Goal: Transaction & Acquisition: Download file/media

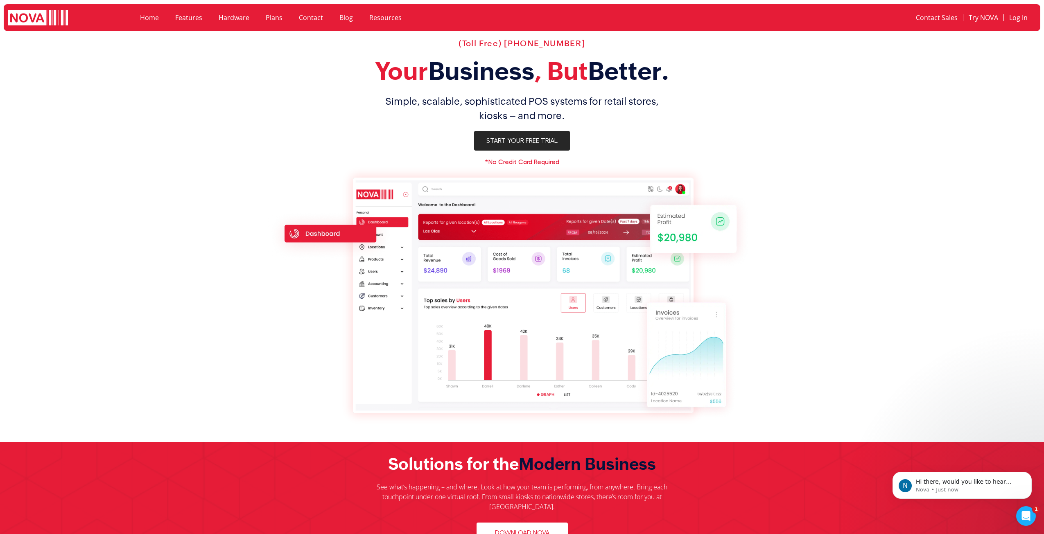
click at [524, 141] on span "Start Your Free Trial" at bounding box center [521, 141] width 71 height 7
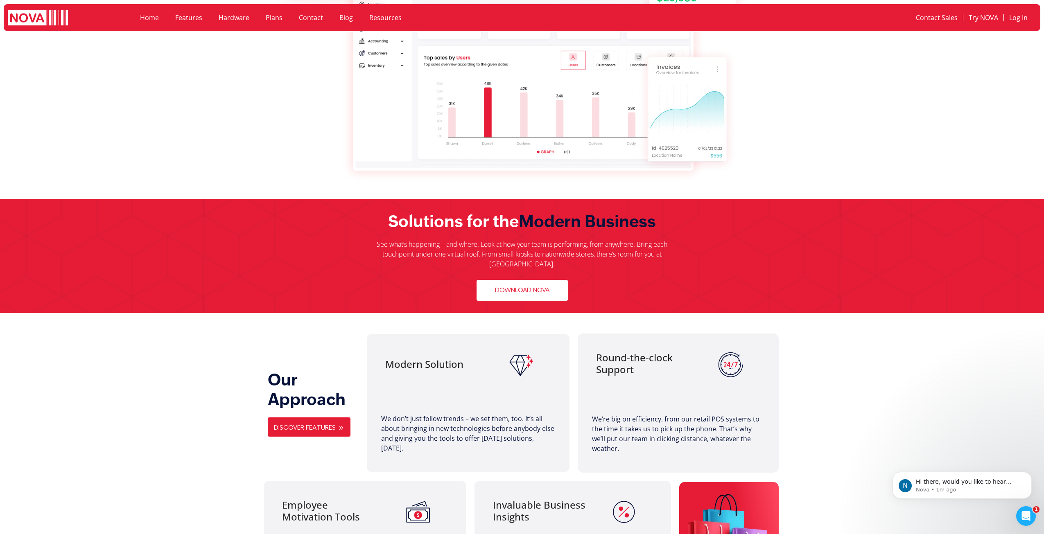
scroll to position [246, 0]
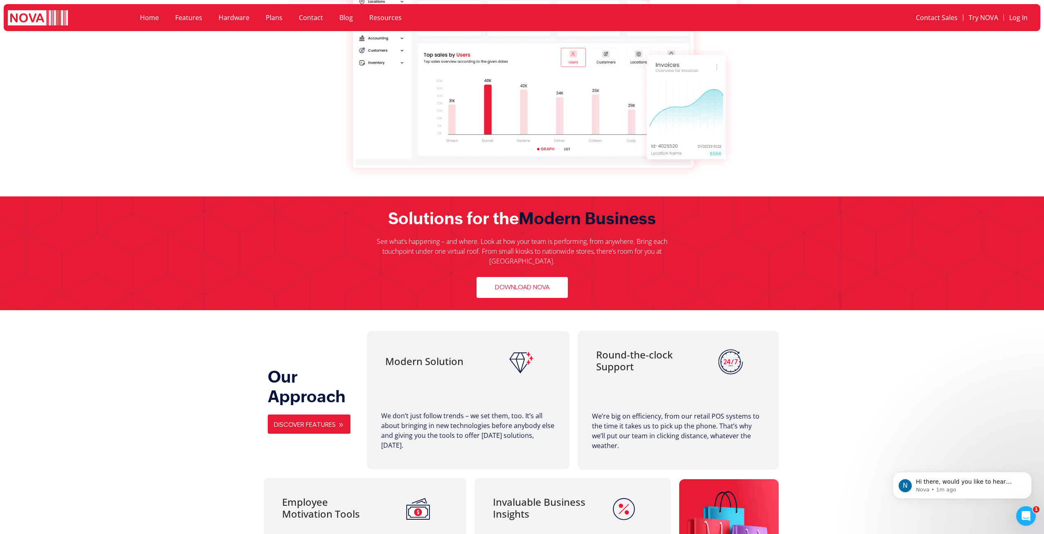
click at [518, 282] on link "Download Nova" at bounding box center [522, 287] width 91 height 21
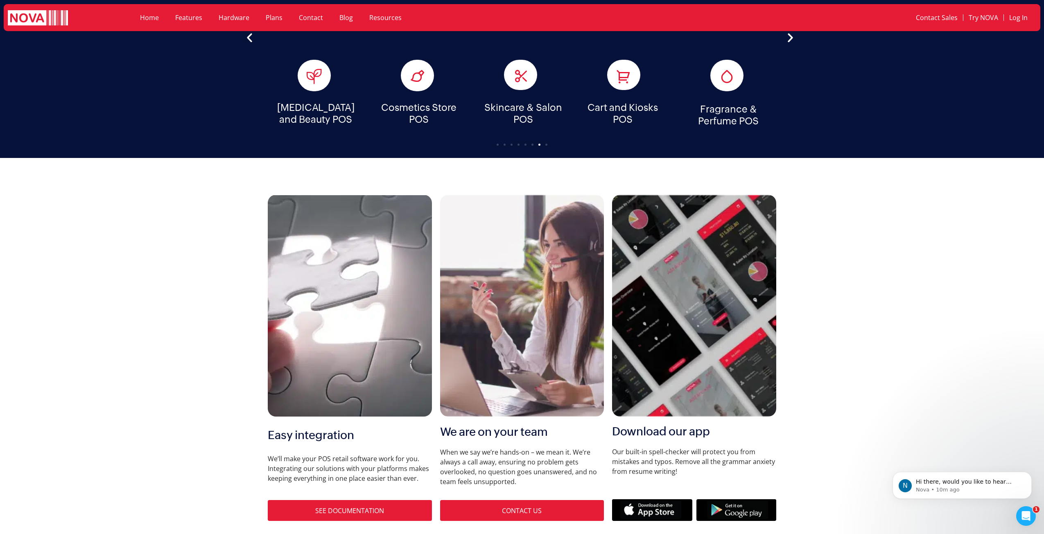
scroll to position [2661, 0]
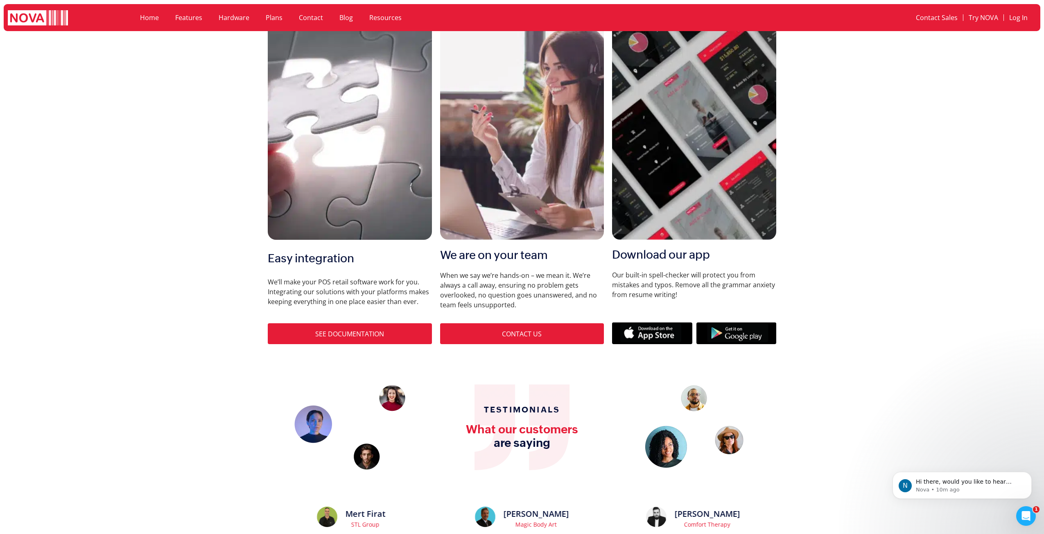
click at [355, 330] on link "SEE DOCUMENTATION" at bounding box center [349, 334] width 69 height 9
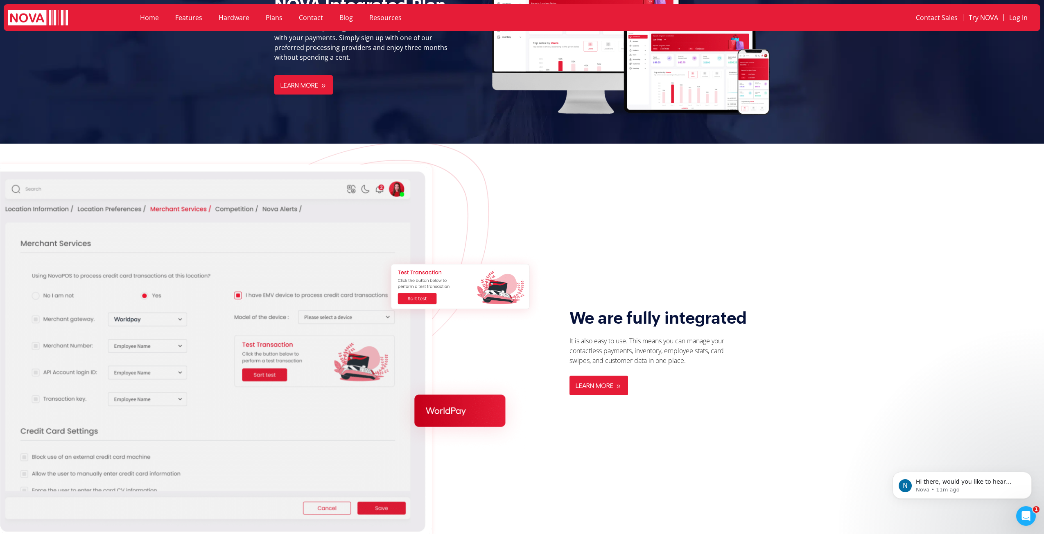
scroll to position [942, 0]
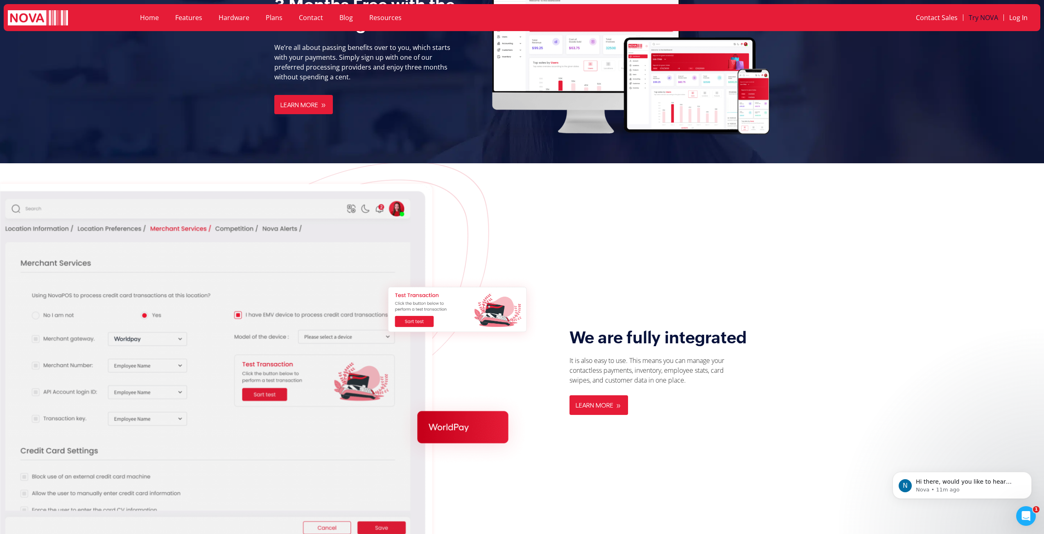
click at [988, 18] on link "Try NOVA" at bounding box center [983, 17] width 40 height 19
